Goal: Task Accomplishment & Management: Manage account settings

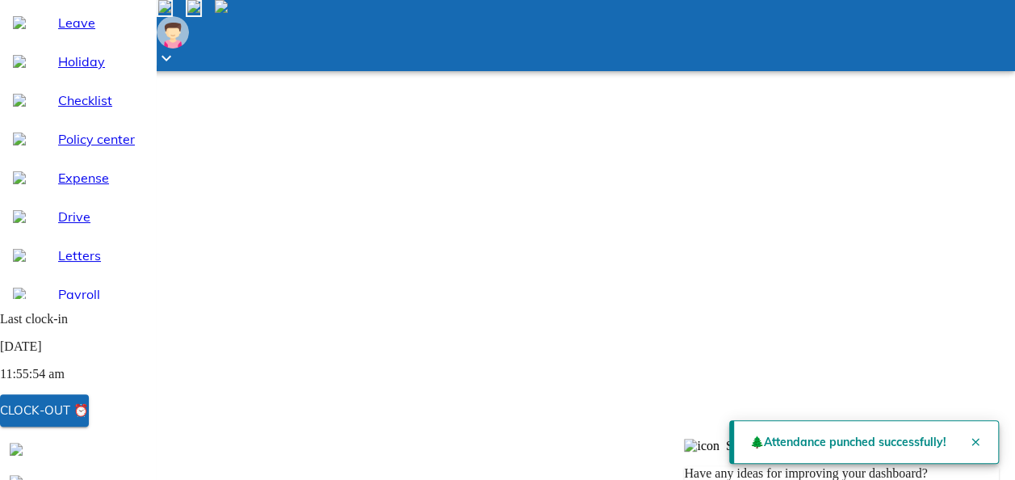
scroll to position [120, 0]
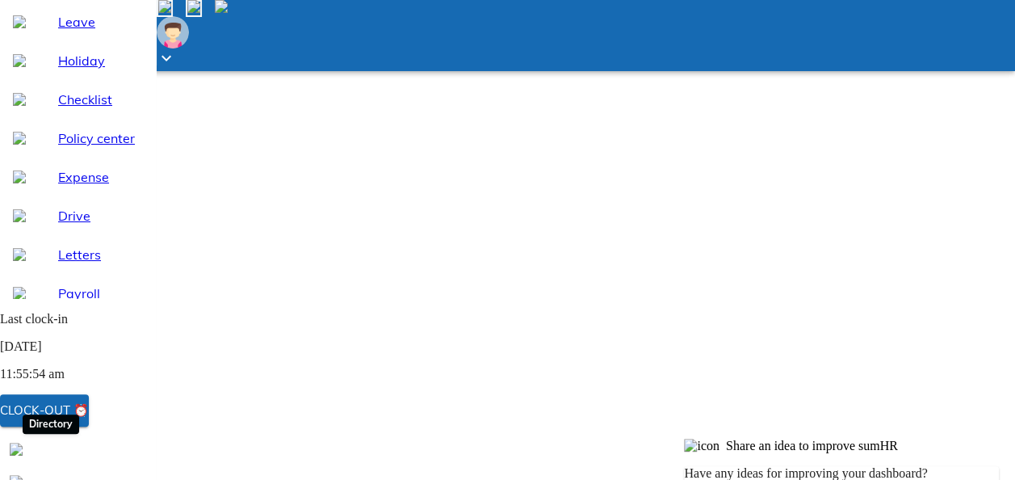
click at [23, 455] on img at bounding box center [16, 448] width 13 height 13
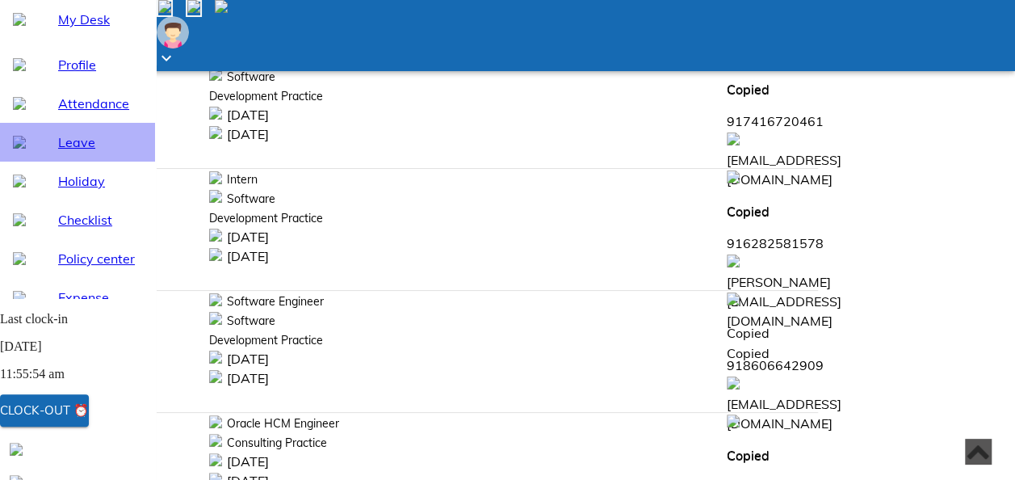
click at [68, 152] on span "Leave" at bounding box center [100, 141] width 84 height 19
select select "9"
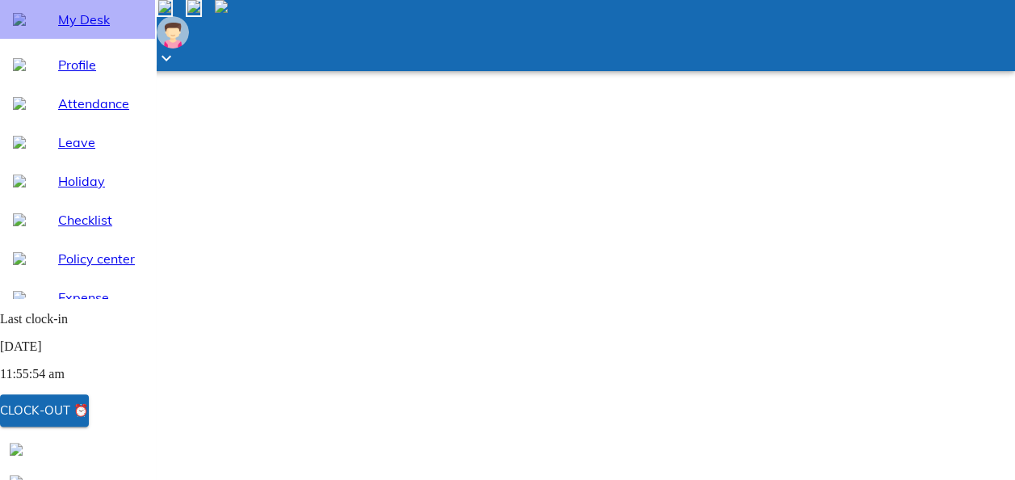
click at [80, 29] on span "My Desk" at bounding box center [100, 19] width 84 height 19
